Goal: Find specific page/section: Find specific page/section

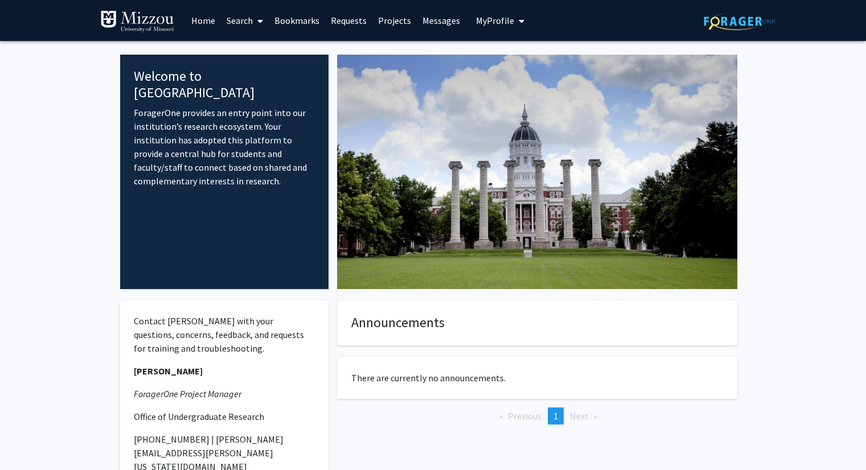
click at [203, 17] on link "Home" at bounding box center [203, 21] width 35 height 40
click at [232, 20] on link "Search" at bounding box center [245, 21] width 48 height 40
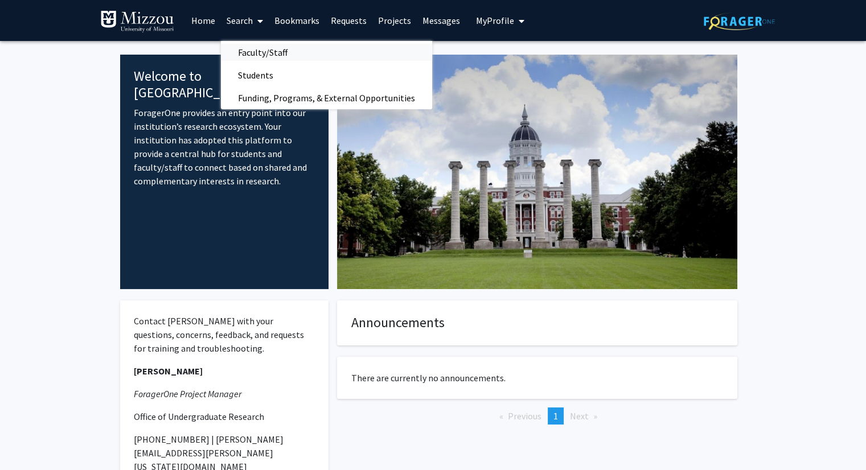
click at [244, 48] on span "Faculty/Staff" at bounding box center [263, 52] width 84 height 23
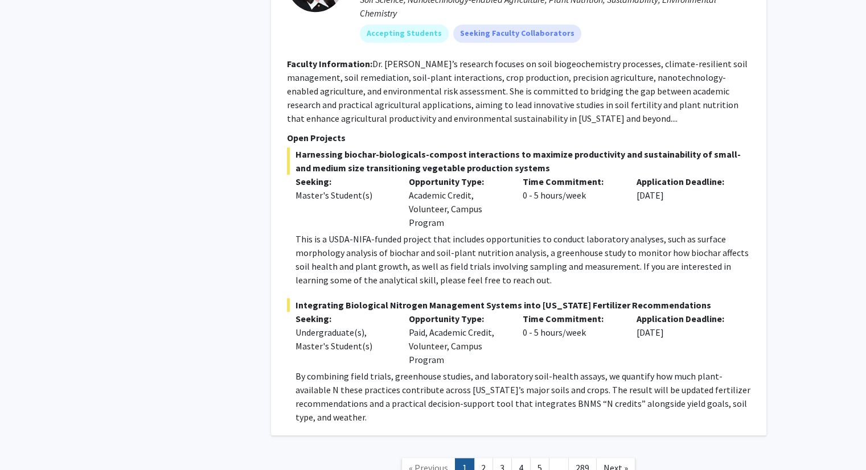
scroll to position [5117, 0]
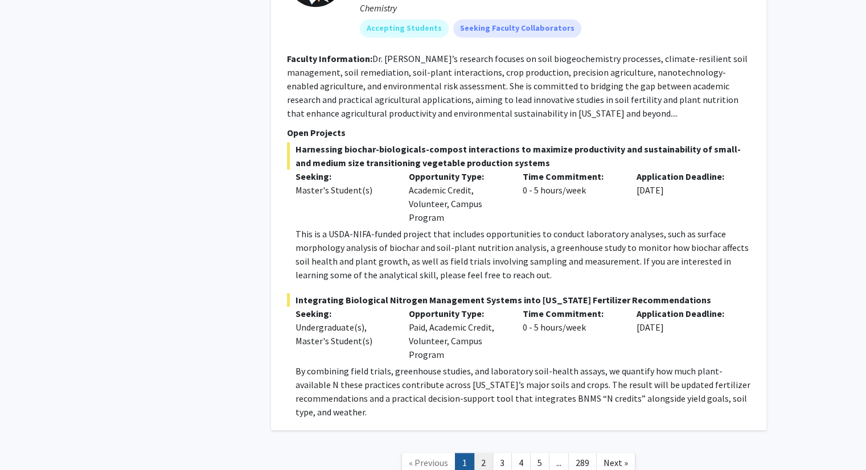
click at [490, 453] on link "2" at bounding box center [483, 463] width 19 height 20
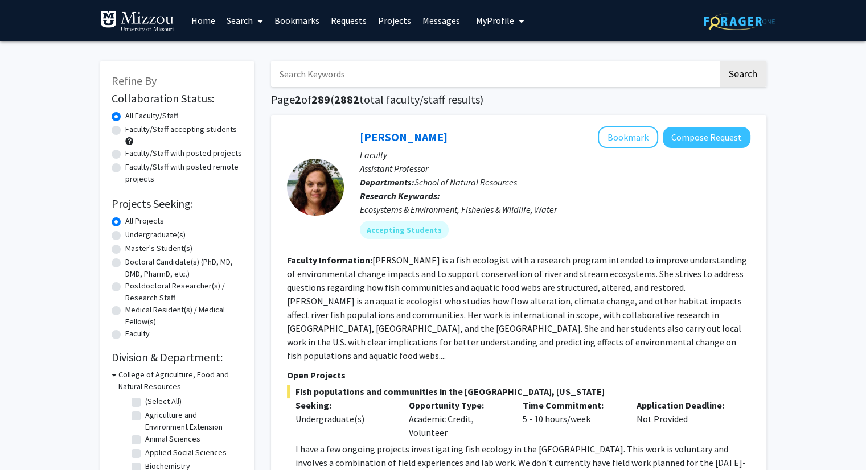
click at [158, 237] on label "Undergraduate(s)" at bounding box center [155, 235] width 60 height 12
click at [133, 236] on input "Undergraduate(s)" at bounding box center [128, 232] width 7 height 7
radio input "true"
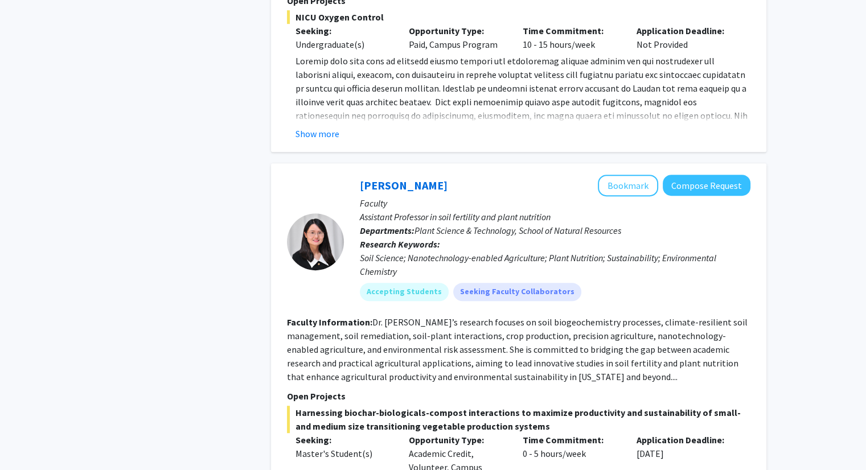
scroll to position [5075, 0]
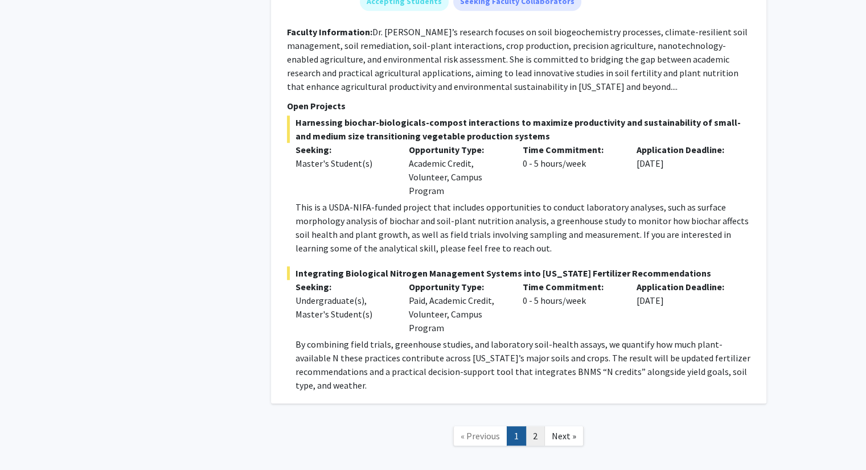
click at [533, 427] on link "2" at bounding box center [535, 437] width 19 height 20
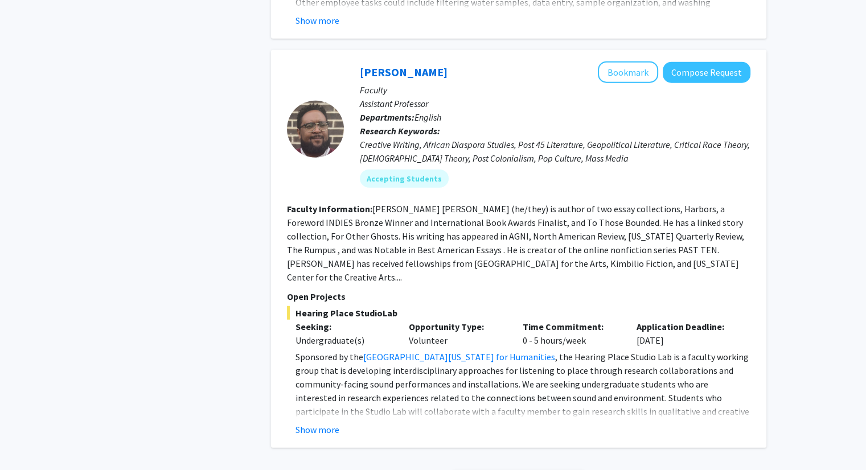
scroll to position [2813, 0]
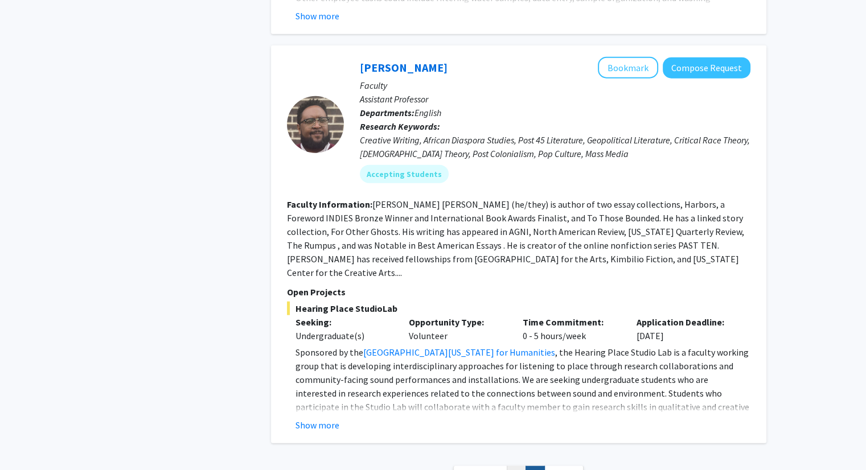
click at [520, 466] on link "1" at bounding box center [516, 476] width 19 height 20
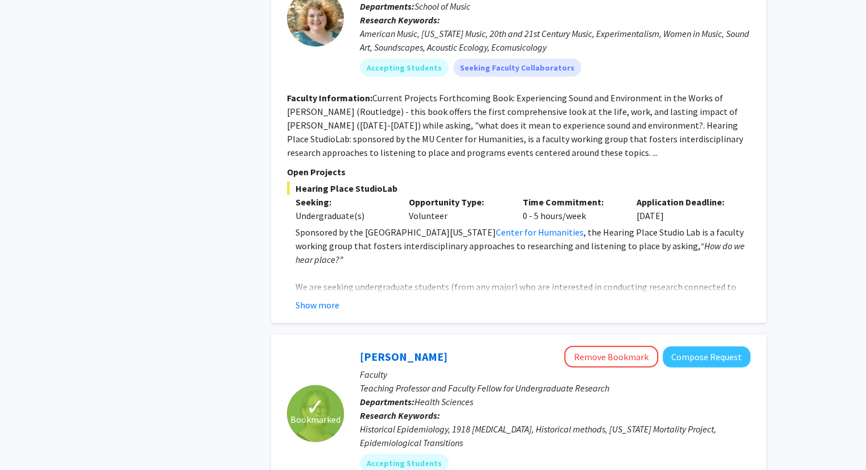
scroll to position [3474, 0]
